Goal: Navigation & Orientation: Find specific page/section

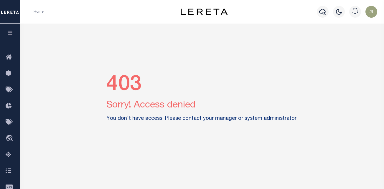
click at [13, 33] on icon "button" at bounding box center [10, 32] width 7 height 5
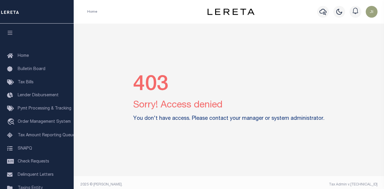
click at [11, 32] on icon "button" at bounding box center [10, 32] width 7 height 5
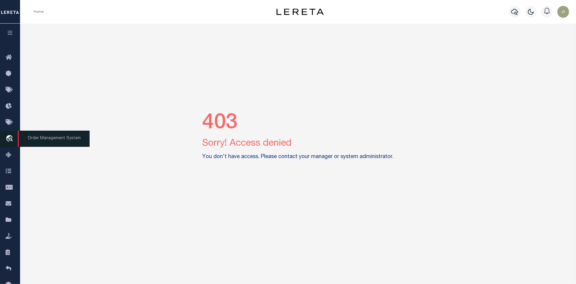
click at [8, 136] on icon "travel_explore" at bounding box center [10, 139] width 9 height 8
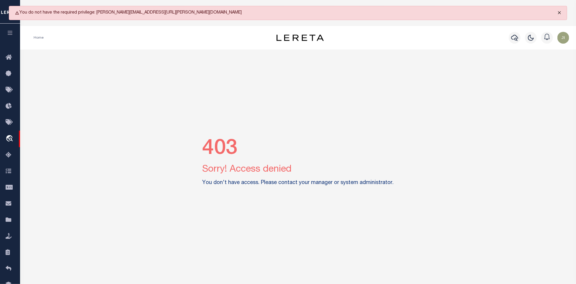
click at [384, 12] on button "Close" at bounding box center [559, 12] width 15 height 13
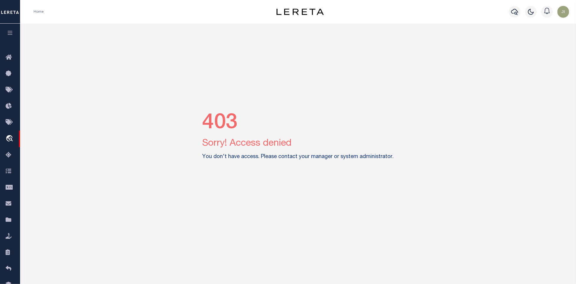
click at [384, 11] on img "button" at bounding box center [564, 12] width 12 height 12
click at [384, 30] on link "Profile" at bounding box center [548, 27] width 47 height 10
click at [63, 138] on span "Order Management System" at bounding box center [54, 139] width 72 height 16
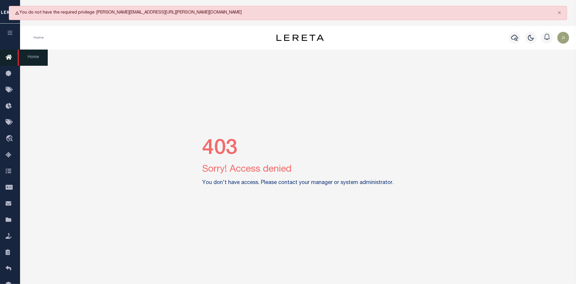
click at [9, 55] on icon at bounding box center [10, 57] width 9 height 7
